Goal: Find specific page/section: Find specific page/section

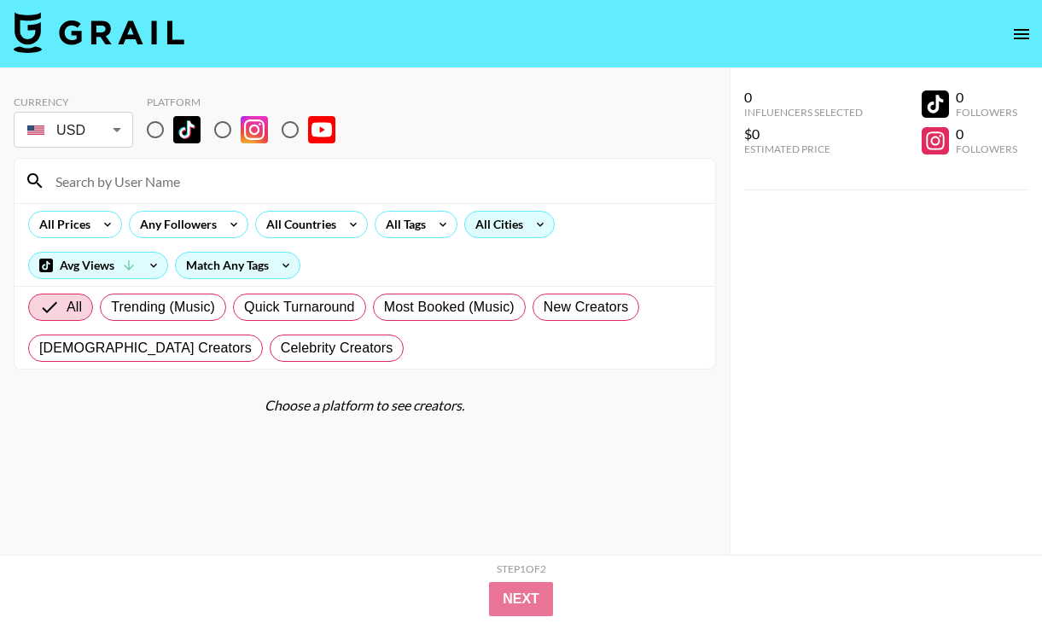
click at [481, 234] on div "All Cities" at bounding box center [495, 225] width 61 height 26
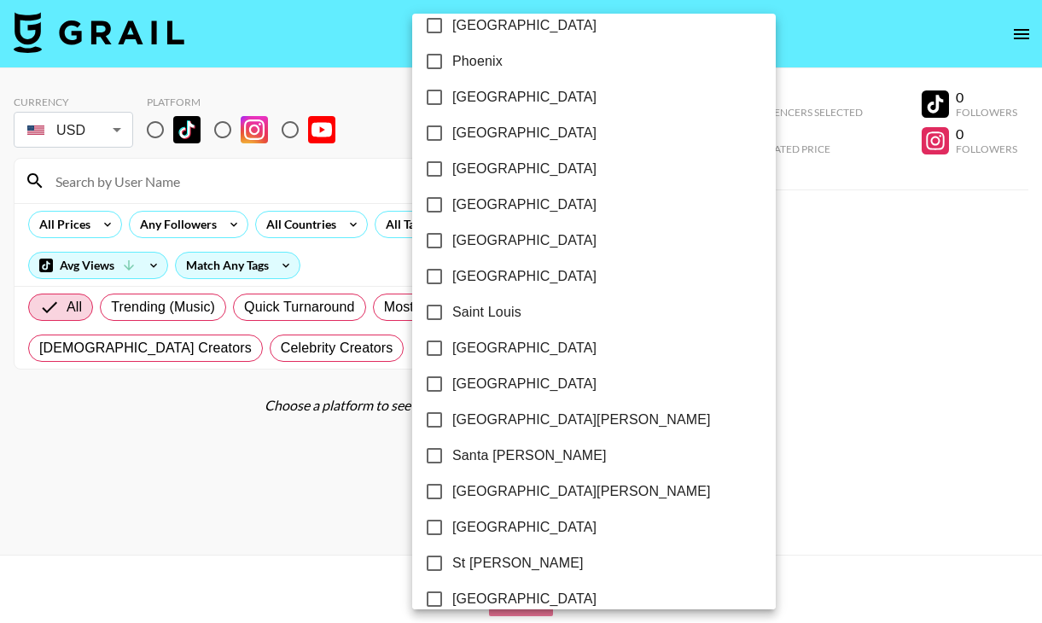
scroll to position [2220, 0]
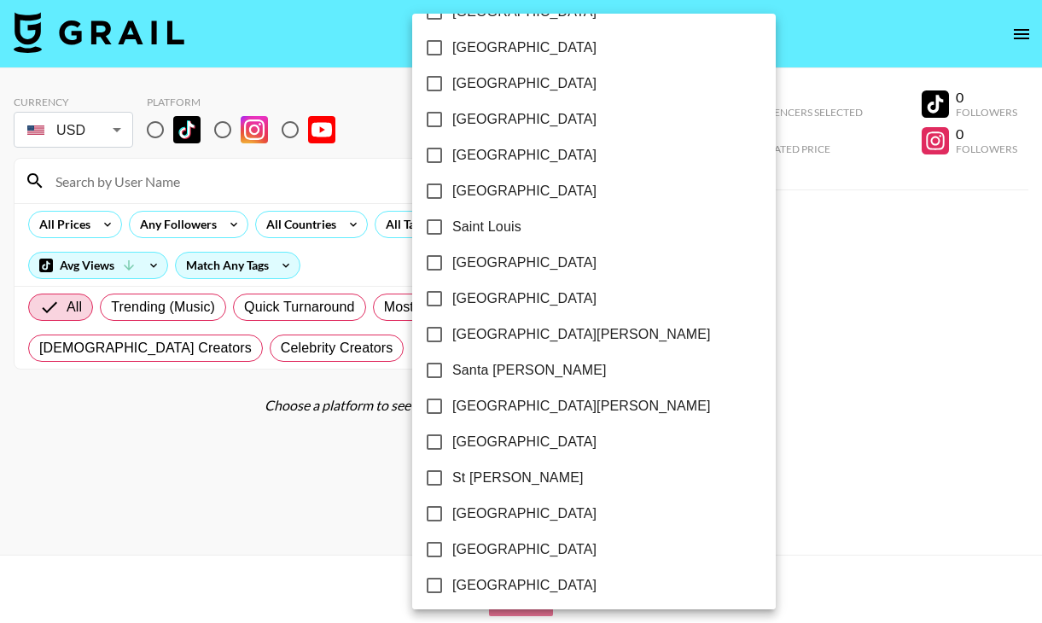
click at [469, 446] on span "[GEOGRAPHIC_DATA]" at bounding box center [524, 442] width 144 height 20
click at [452, 446] on input "[GEOGRAPHIC_DATA]" at bounding box center [435, 442] width 36 height 36
checkbox input "true"
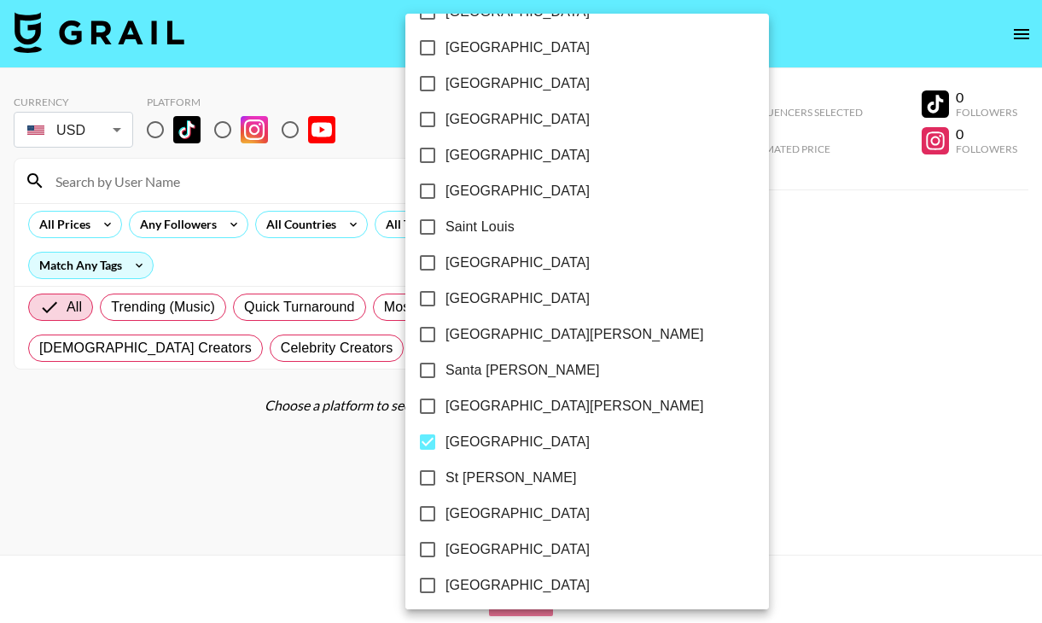
click at [288, 459] on div at bounding box center [521, 311] width 1042 height 623
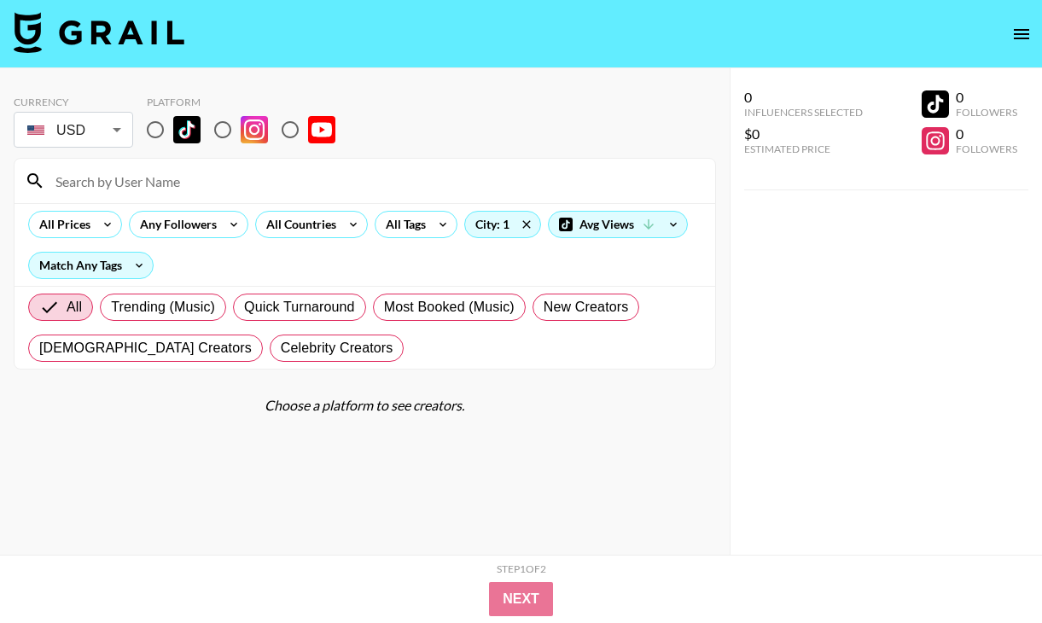
click at [156, 131] on input "radio" at bounding box center [155, 130] width 36 height 36
radio input "true"
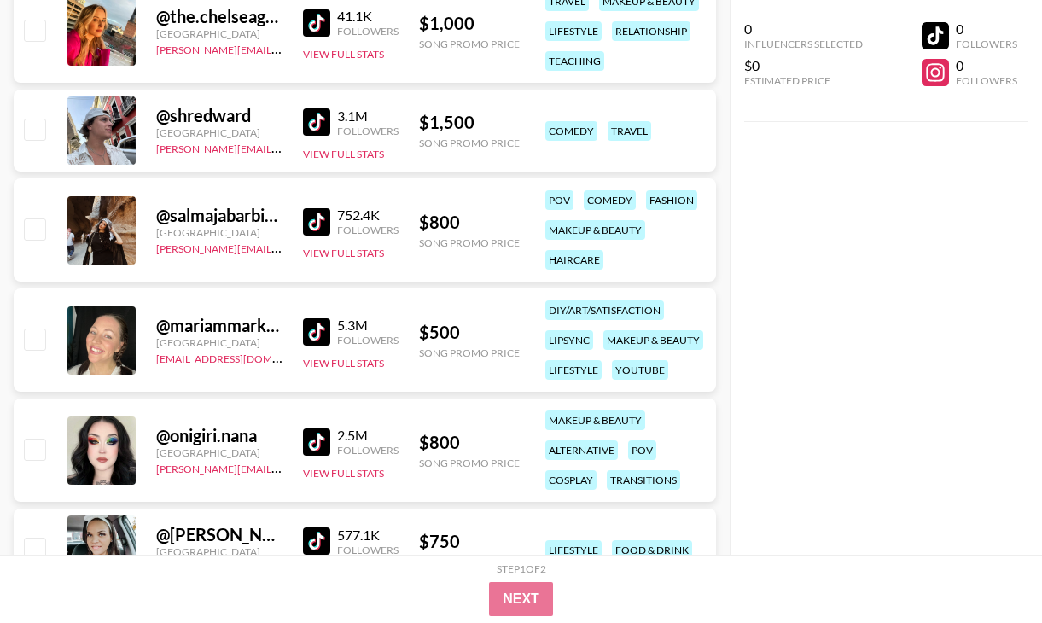
scroll to position [403, 0]
click at [321, 445] on img at bounding box center [316, 442] width 27 height 27
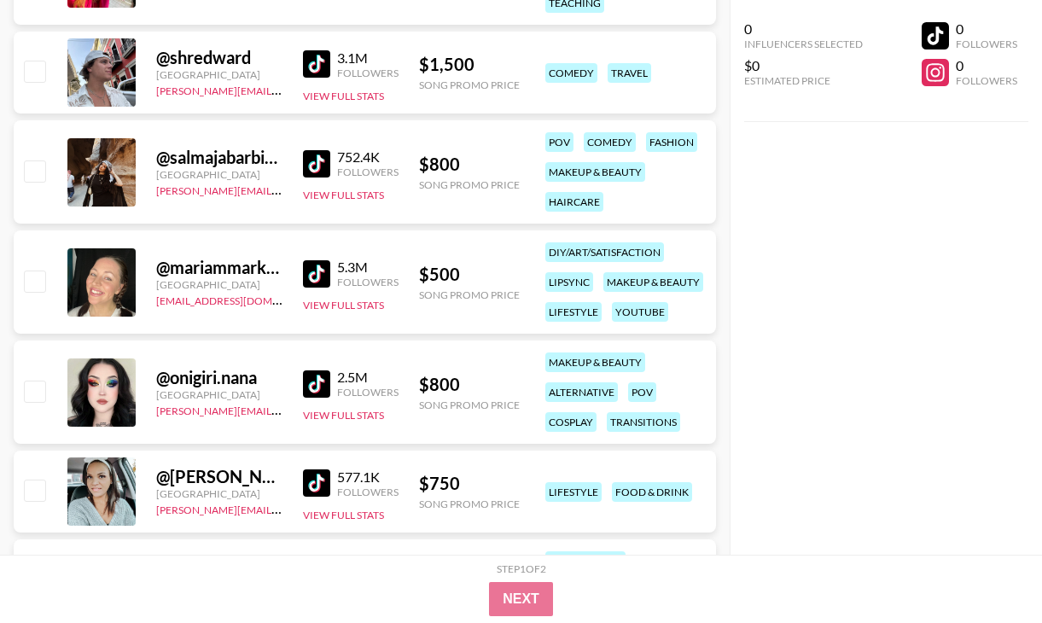
scroll to position [475, 0]
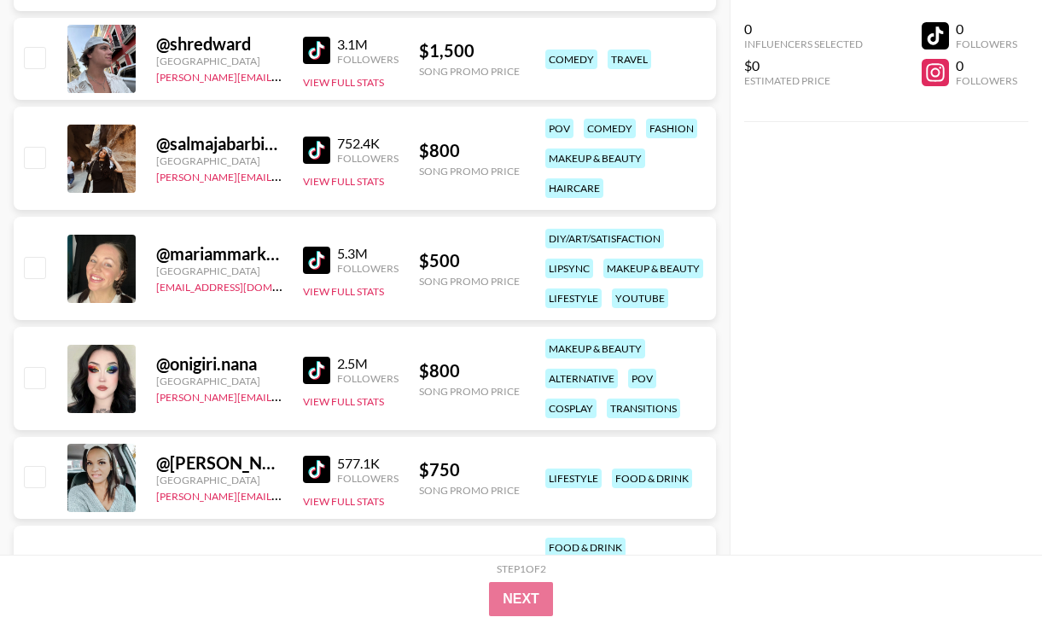
click at [325, 254] on img at bounding box center [316, 260] width 27 height 27
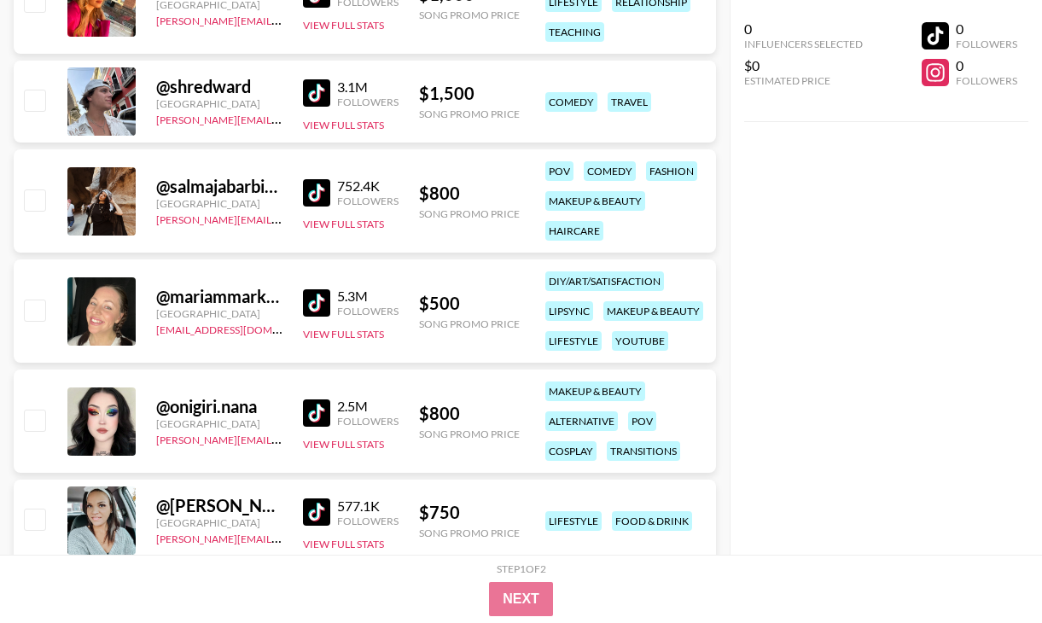
scroll to position [430, 0]
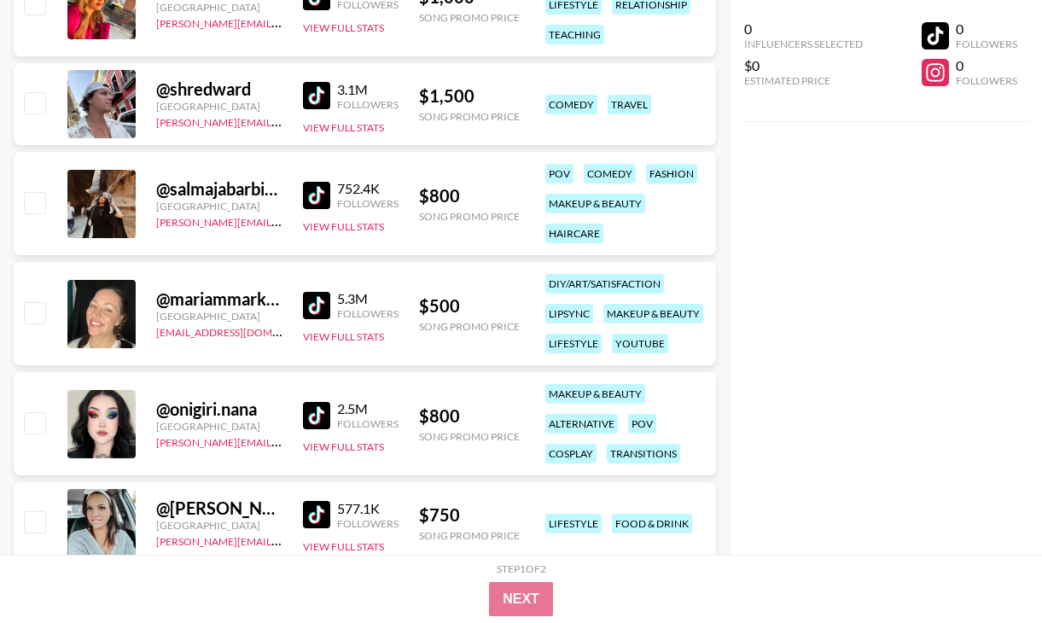
click at [324, 195] on img at bounding box center [316, 195] width 27 height 27
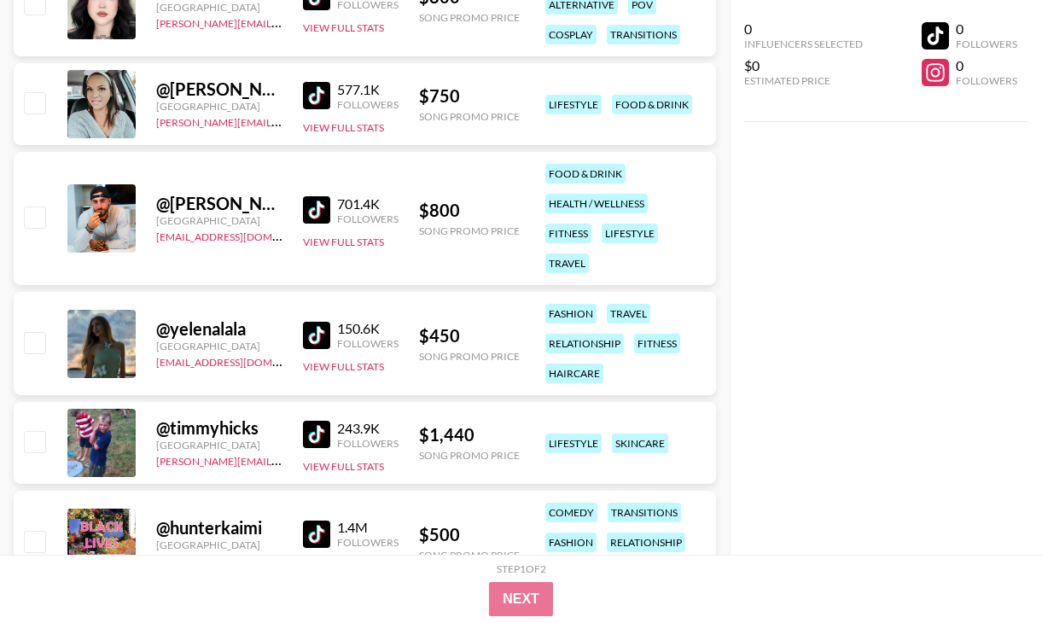
scroll to position [850, 0]
click at [316, 335] on img at bounding box center [316, 334] width 27 height 27
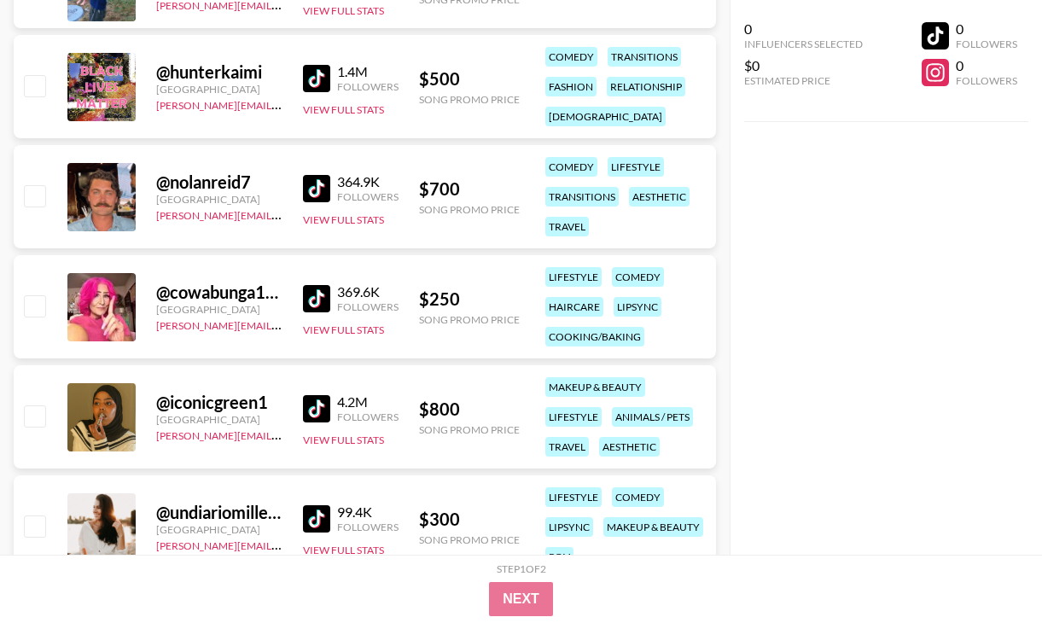
scroll to position [1306, 0]
click at [310, 296] on img at bounding box center [316, 297] width 27 height 27
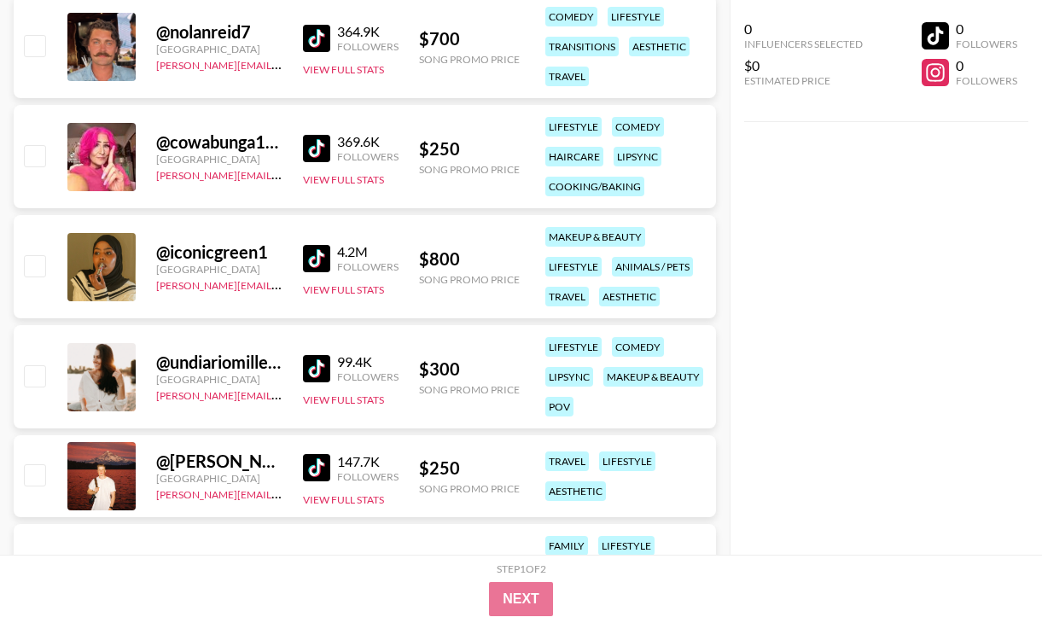
click at [316, 266] on img at bounding box center [316, 258] width 27 height 27
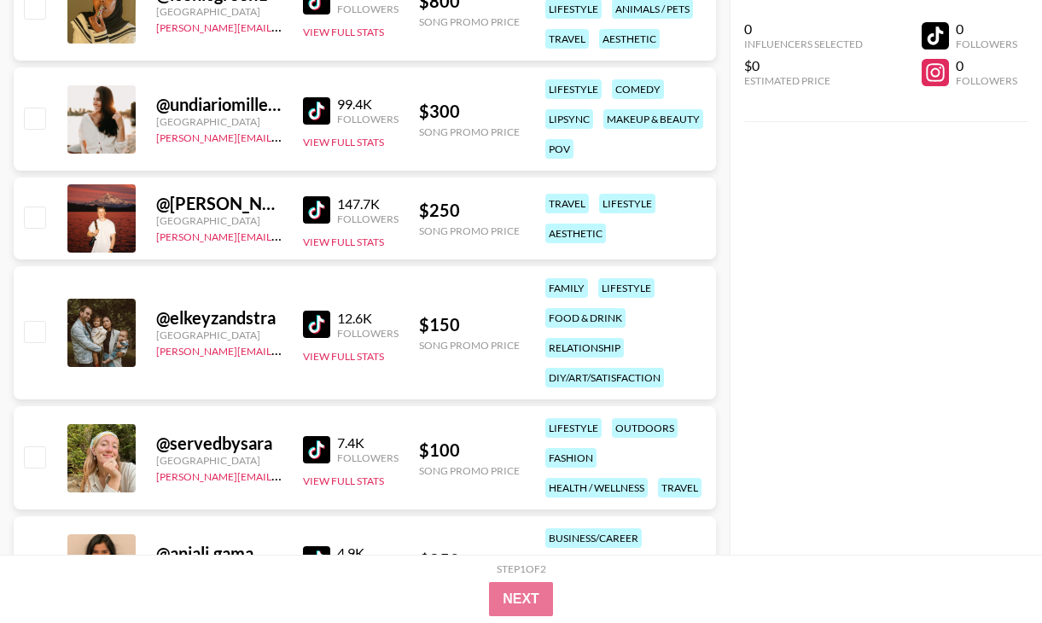
scroll to position [1716, 0]
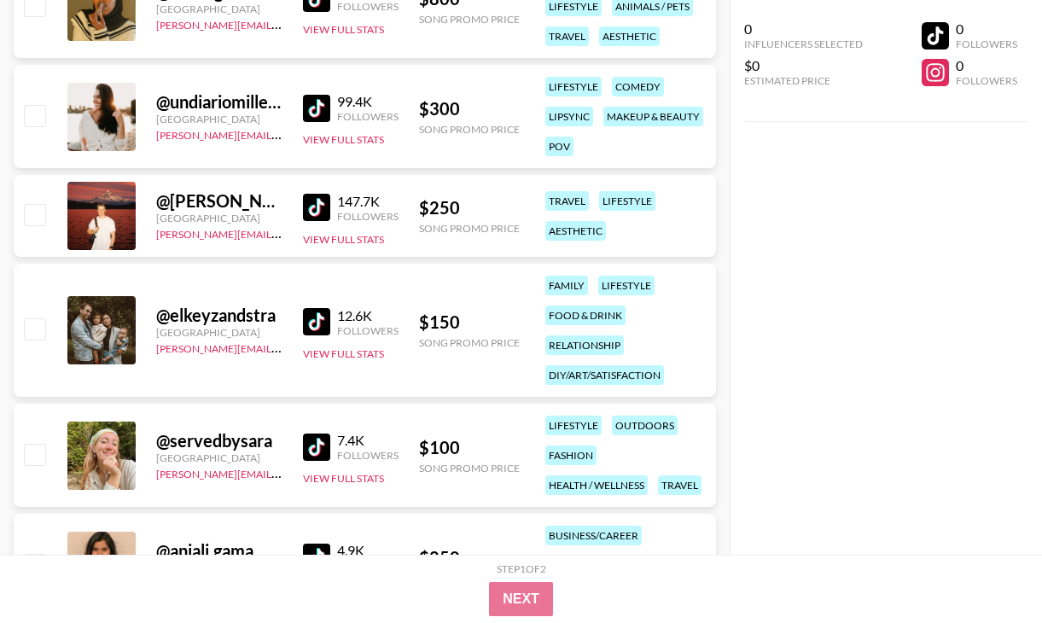
click at [324, 213] on img at bounding box center [316, 207] width 27 height 27
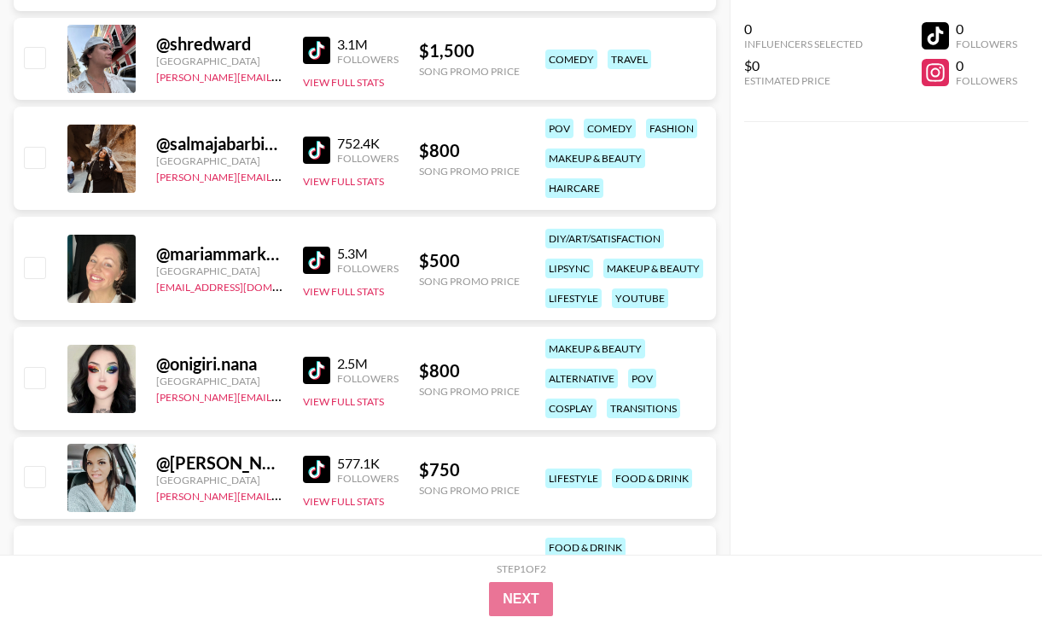
scroll to position [0, 0]
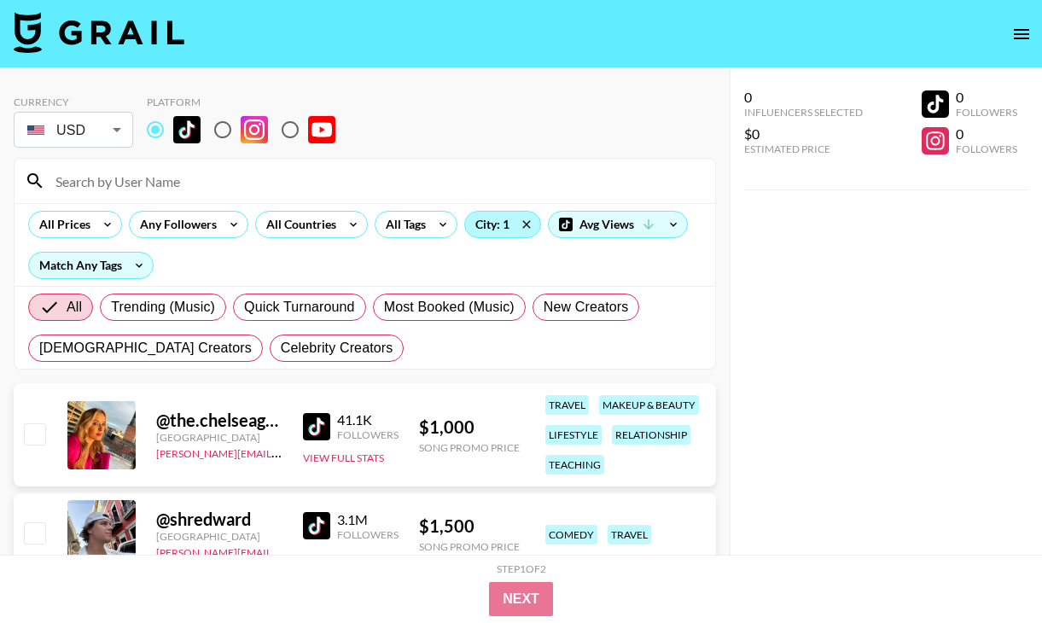
click at [499, 227] on div "City: 1" at bounding box center [502, 225] width 75 height 26
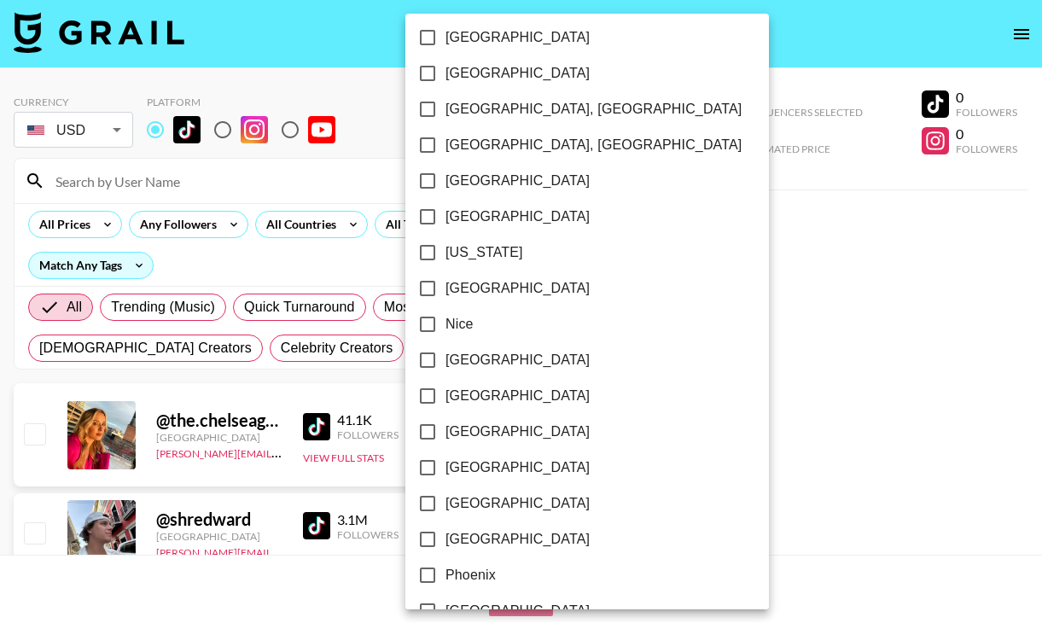
scroll to position [1623, 0]
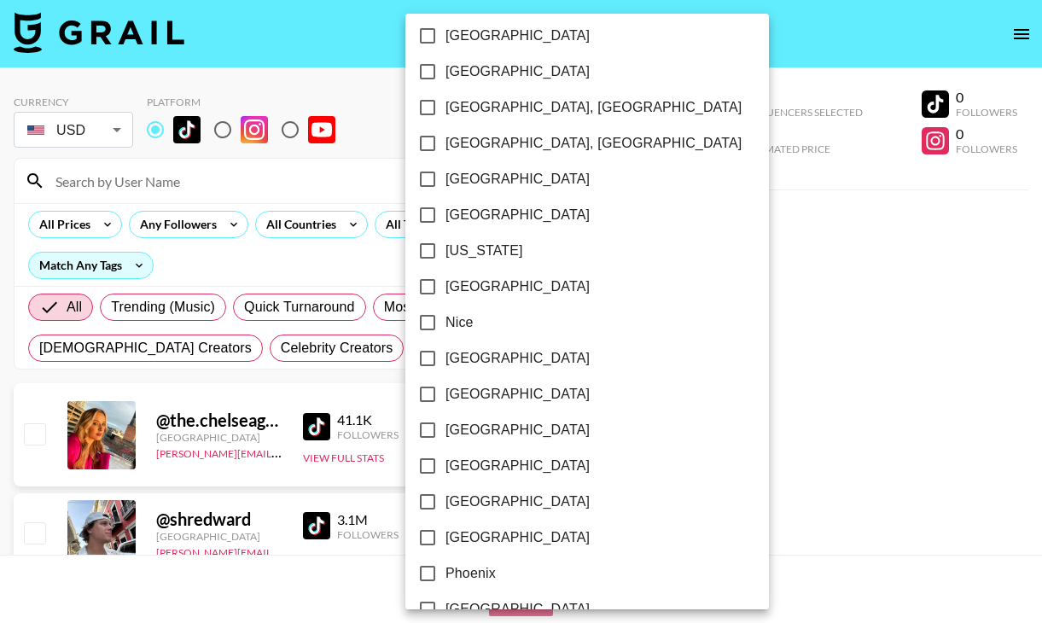
click at [462, 291] on span "[GEOGRAPHIC_DATA]" at bounding box center [518, 287] width 144 height 20
click at [446, 291] on input "[GEOGRAPHIC_DATA]" at bounding box center [428, 287] width 36 height 36
checkbox input "true"
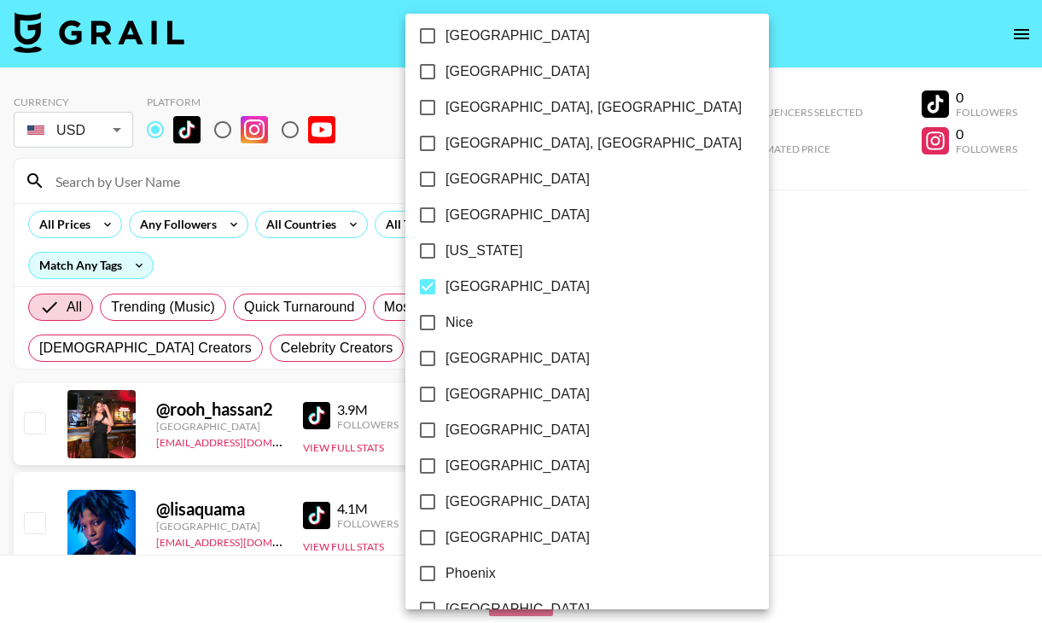
click at [329, 262] on div at bounding box center [521, 311] width 1042 height 623
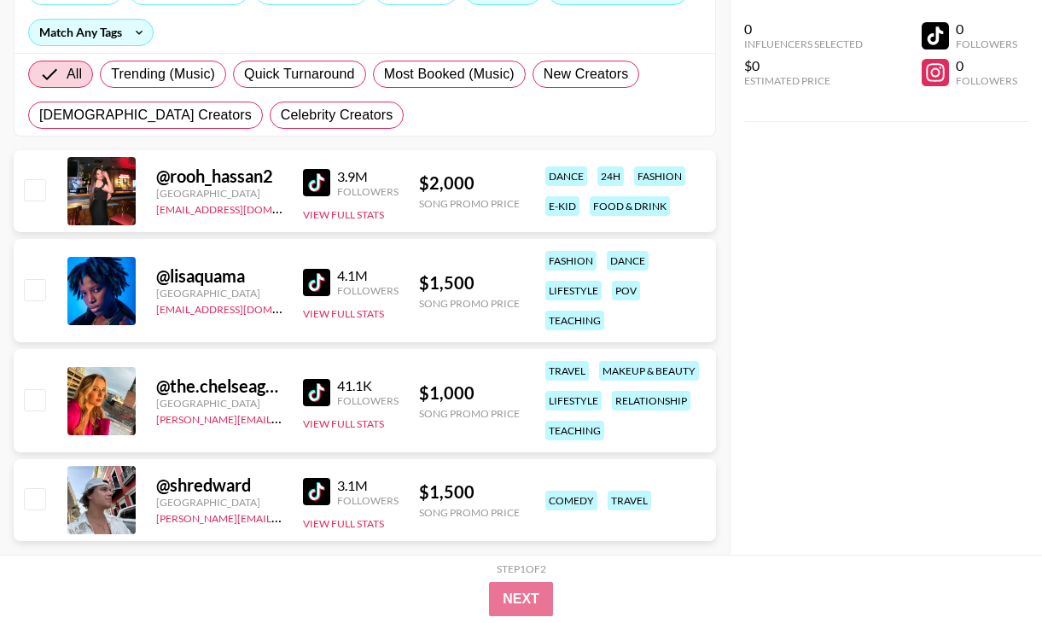
scroll to position [236, 0]
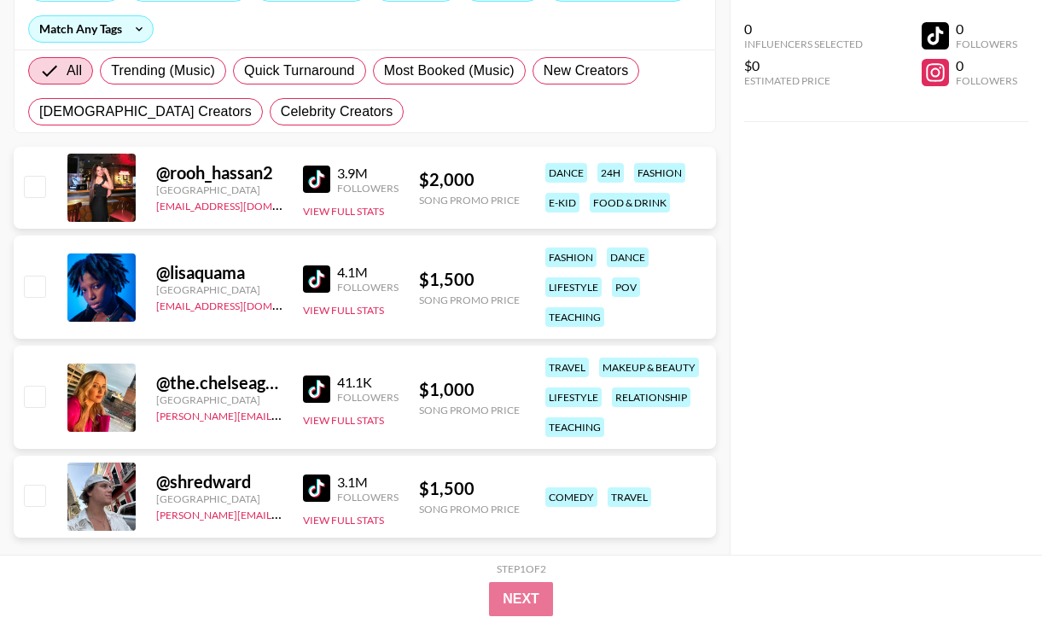
click at [319, 278] on img at bounding box center [316, 278] width 27 height 27
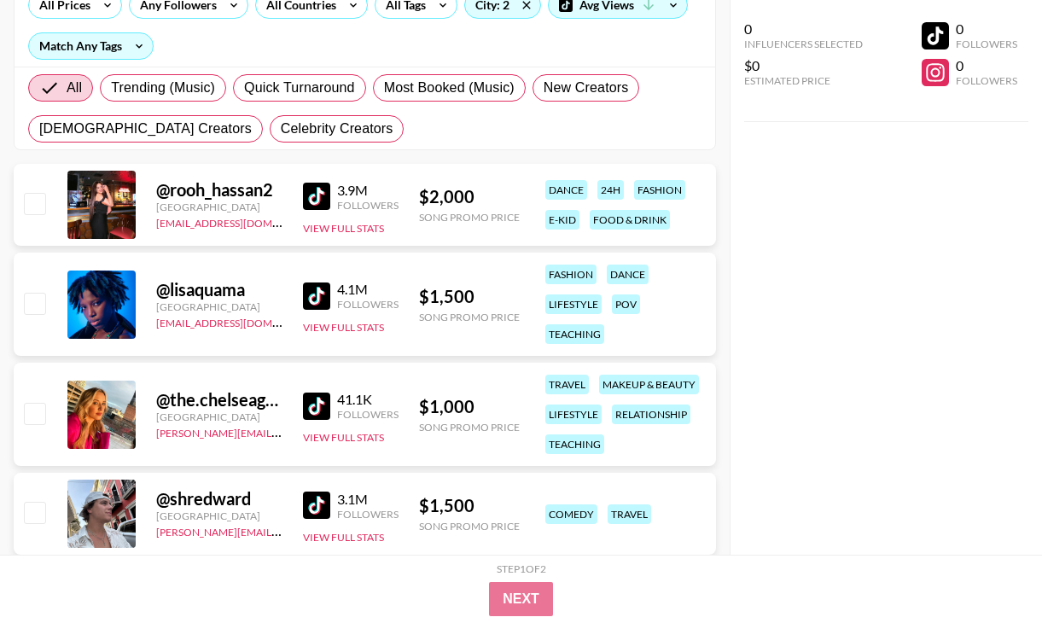
click at [320, 201] on img at bounding box center [316, 196] width 27 height 27
